Goal: Task Accomplishment & Management: Manage account settings

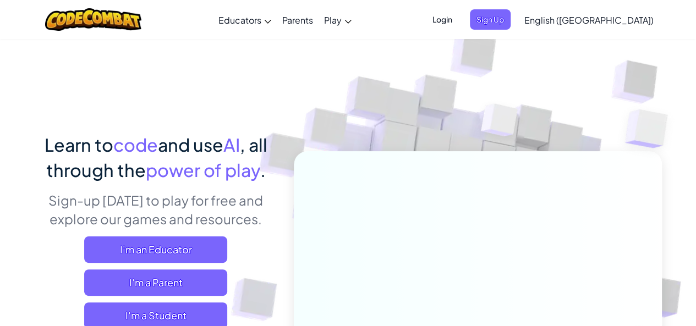
click at [459, 15] on span "Login" at bounding box center [442, 19] width 33 height 20
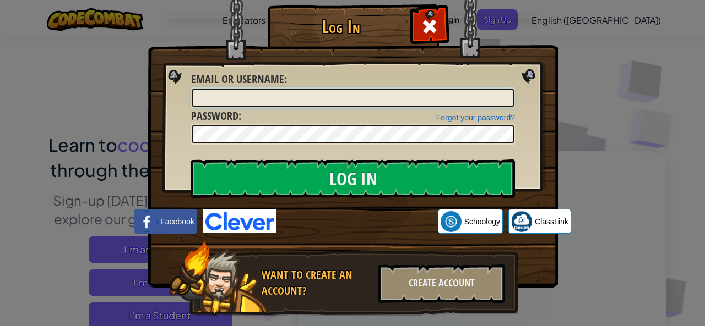
click at [344, 102] on input "Email or Username :" at bounding box center [353, 98] width 322 height 19
type input "e"
type input "edwars"
click at [191, 160] on input "Log In" at bounding box center [353, 179] width 324 height 39
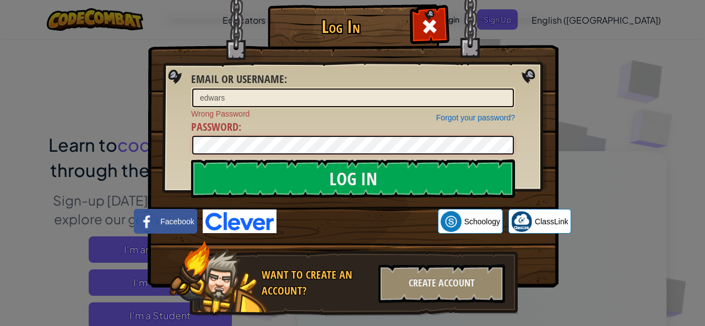
click at [191, 160] on input "Log In" at bounding box center [353, 179] width 324 height 39
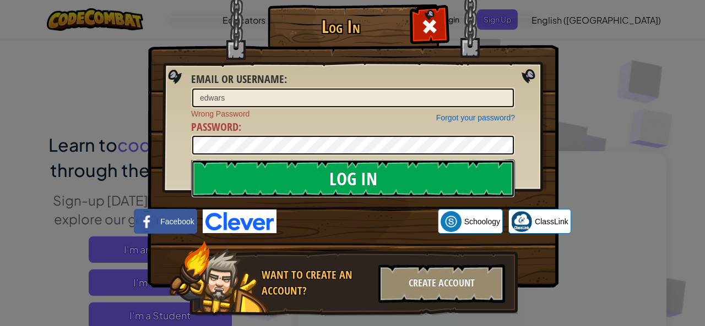
click at [324, 177] on input "Log In" at bounding box center [353, 179] width 324 height 39
click at [291, 188] on input "Log In" at bounding box center [353, 179] width 324 height 39
